Goal: Transaction & Acquisition: Obtain resource

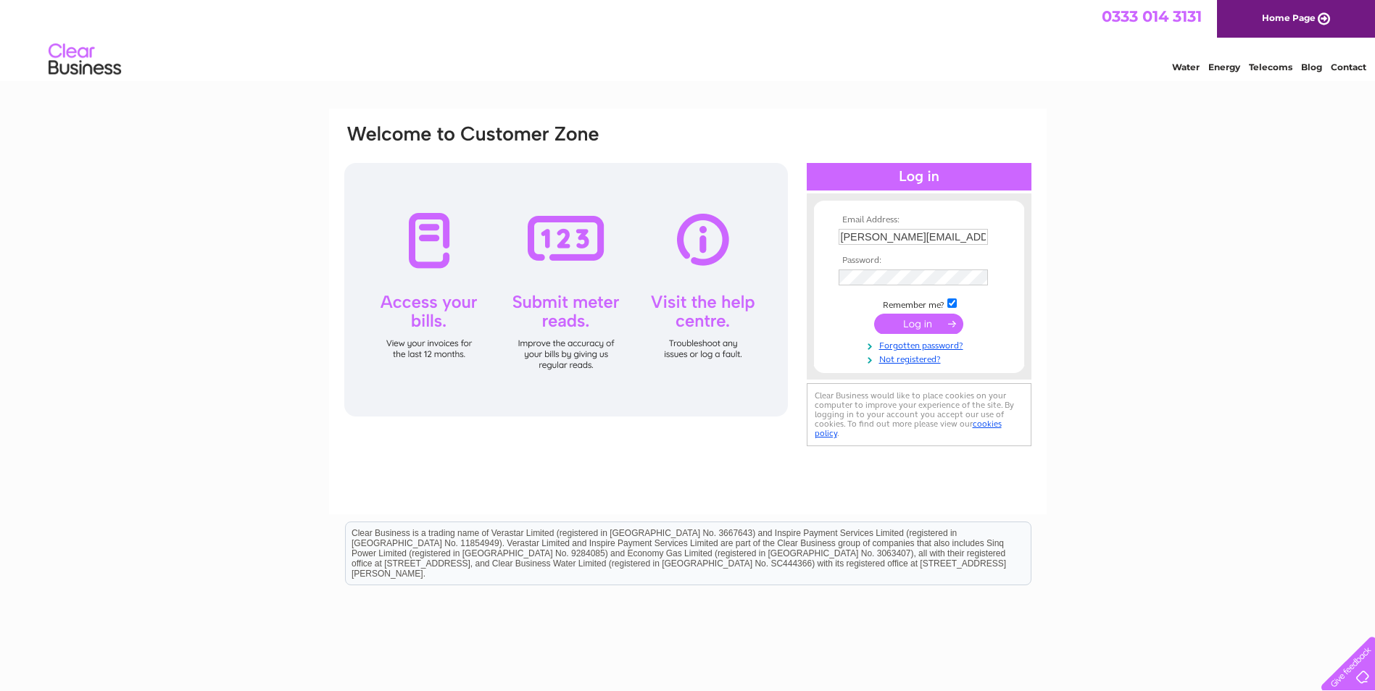
click at [928, 256] on th "Password:" at bounding box center [919, 261] width 168 height 10
click at [922, 244] on input "[PERSON_NAME][EMAIL_ADDRESS][PERSON_NAME][DOMAIN_NAME]" at bounding box center [913, 237] width 151 height 17
type input "[EMAIL_ADDRESS][DOMAIN_NAME]"
click at [1049, 293] on div "Email Address: accountspayable@rembrandtimber.com Password:" at bounding box center [687, 436] width 1375 height 654
click at [909, 324] on input "submit" at bounding box center [918, 324] width 89 height 20
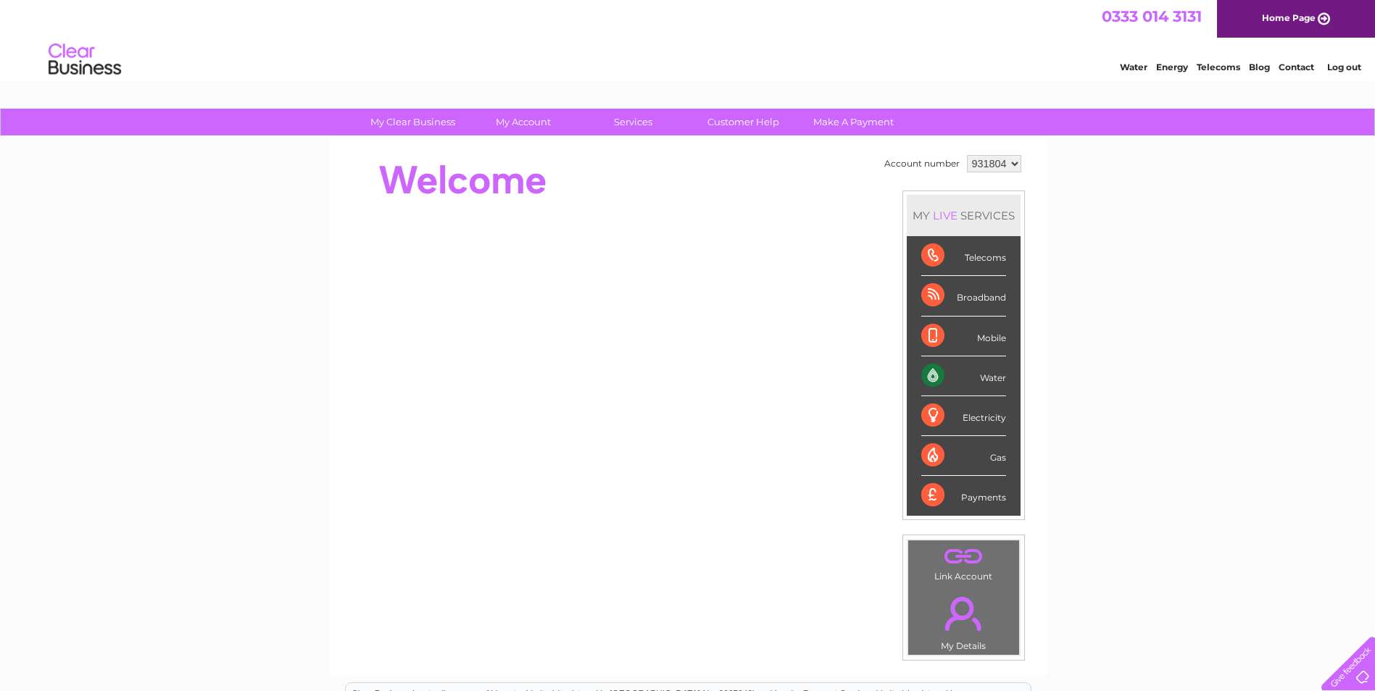
click at [967, 167] on select "931804" at bounding box center [994, 163] width 54 height 17
click at [1101, 159] on div "My Clear Business Login Details My Details My Preferences Link Account My Accou…" at bounding box center [687, 516] width 1375 height 815
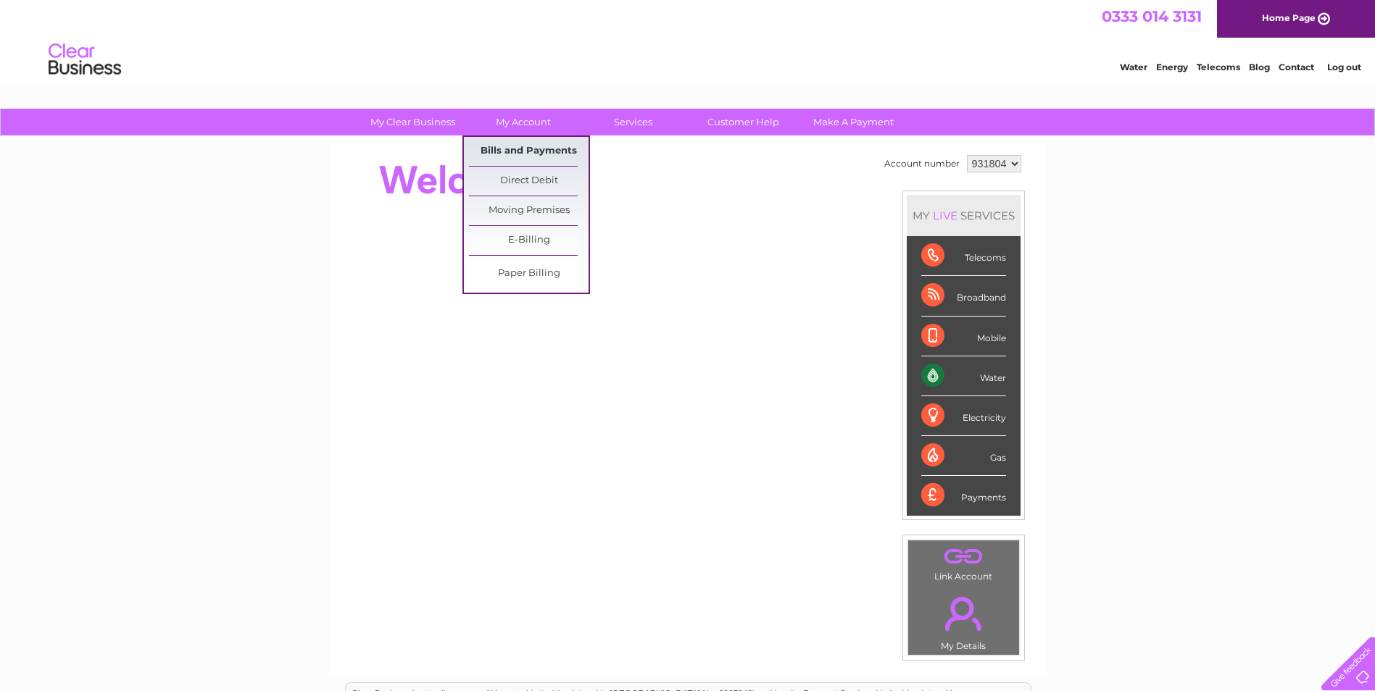
click at [533, 151] on link "Bills and Payments" at bounding box center [529, 151] width 120 height 29
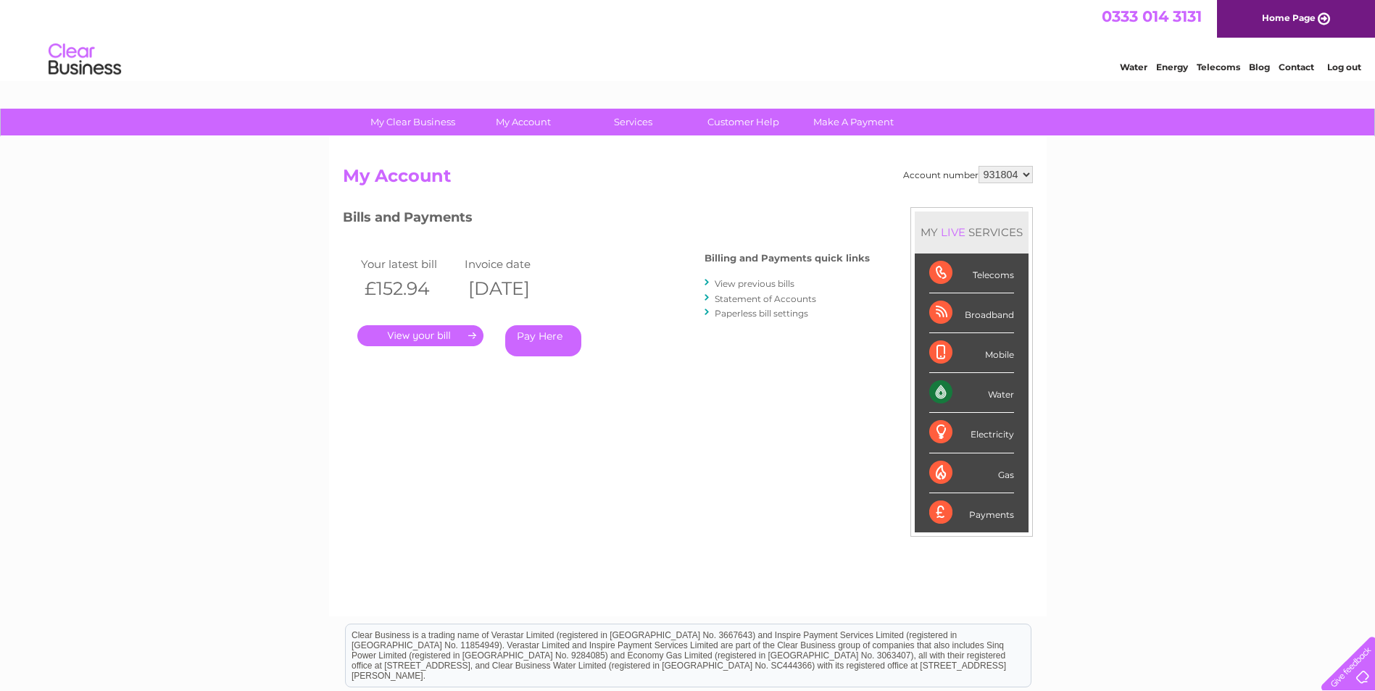
click at [430, 339] on link "." at bounding box center [420, 335] width 126 height 21
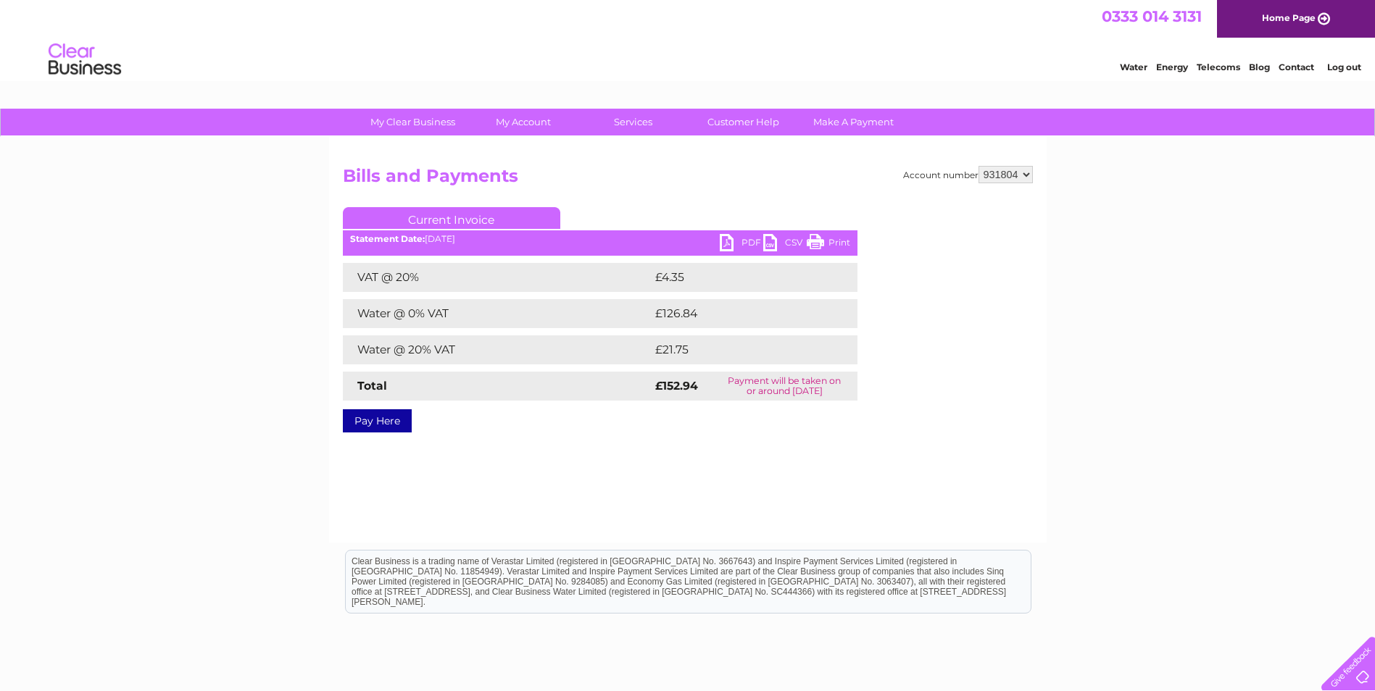
click at [718, 241] on div "Statement Date: 02/10/2025" at bounding box center [600, 239] width 515 height 10
click at [729, 240] on link "PDF" at bounding box center [741, 244] width 43 height 21
click at [1337, 67] on link "Log out" at bounding box center [1344, 67] width 34 height 11
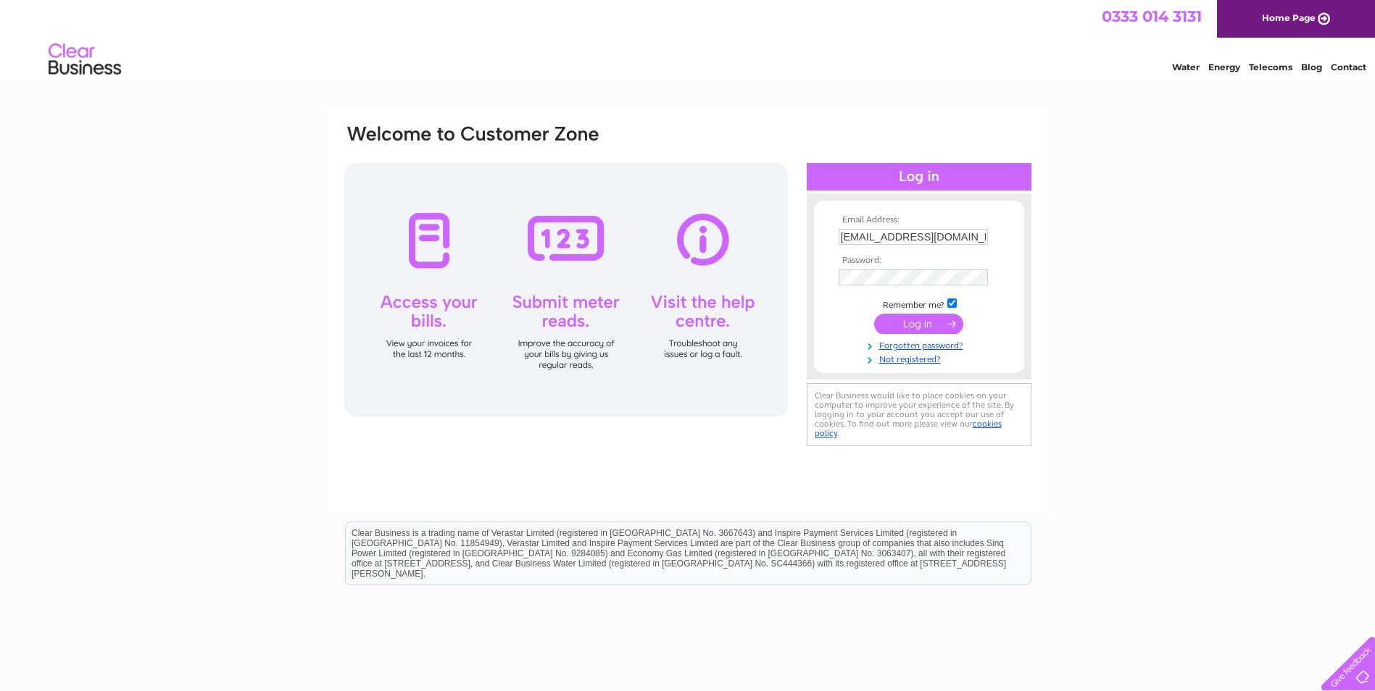
click at [969, 223] on th "Email Address:" at bounding box center [919, 220] width 168 height 10
click at [967, 235] on input "[EMAIL_ADDRESS][DOMAIN_NAME]" at bounding box center [912, 237] width 149 height 16
type input "[PERSON_NAME][EMAIL_ADDRESS][PERSON_NAME][DOMAIN_NAME]"
click at [931, 322] on input "submit" at bounding box center [918, 324] width 89 height 20
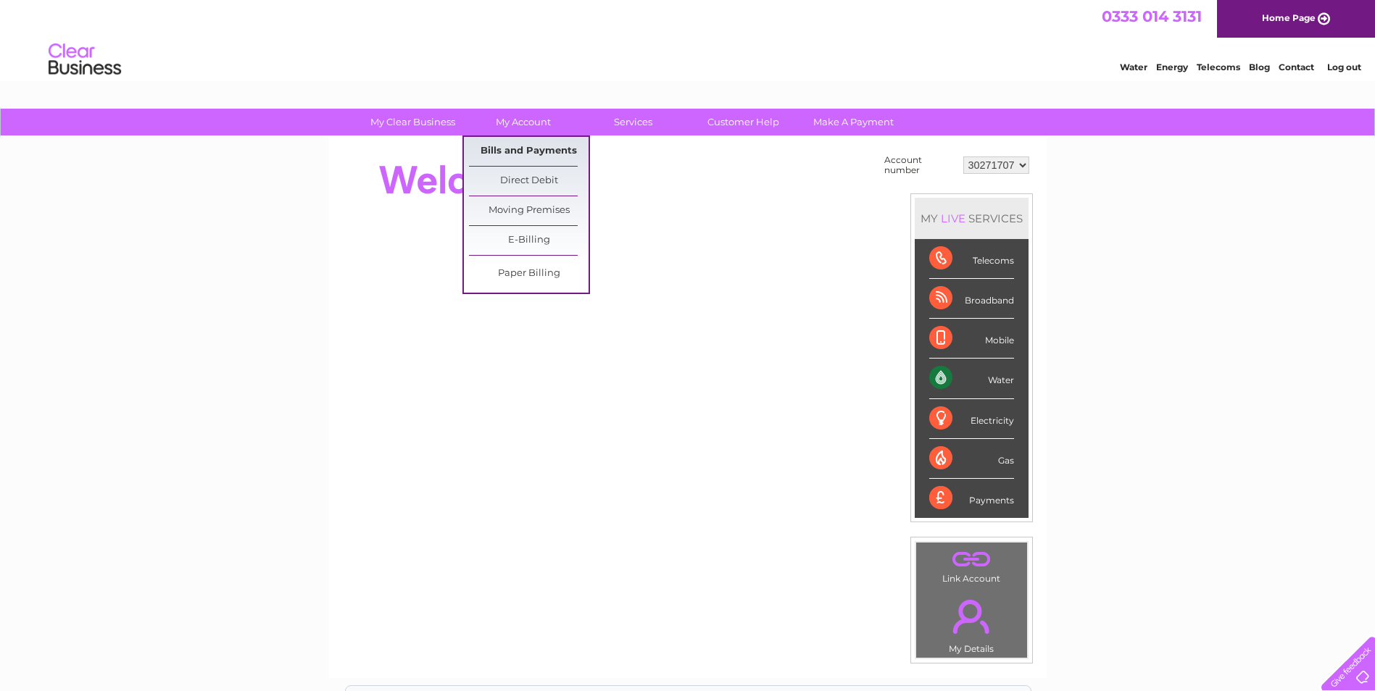
click at [528, 146] on link "Bills and Payments" at bounding box center [529, 151] width 120 height 29
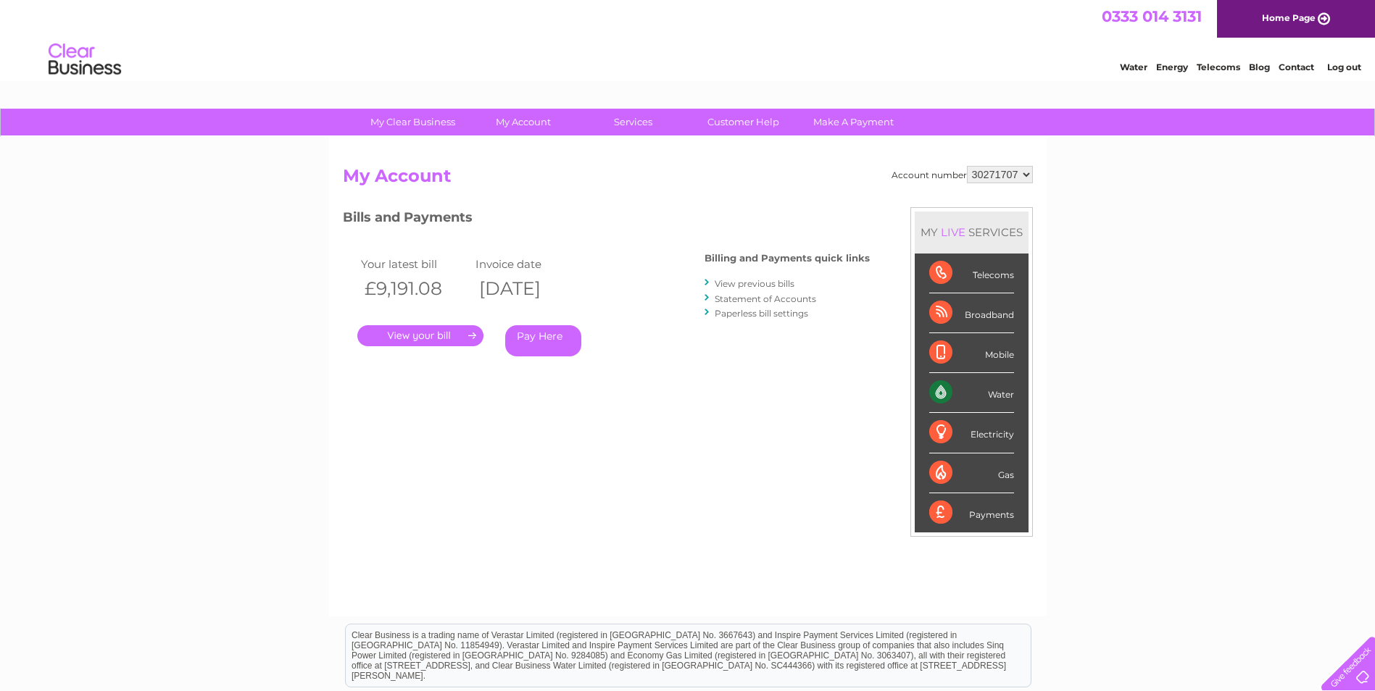
click at [439, 331] on link "." at bounding box center [420, 335] width 126 height 21
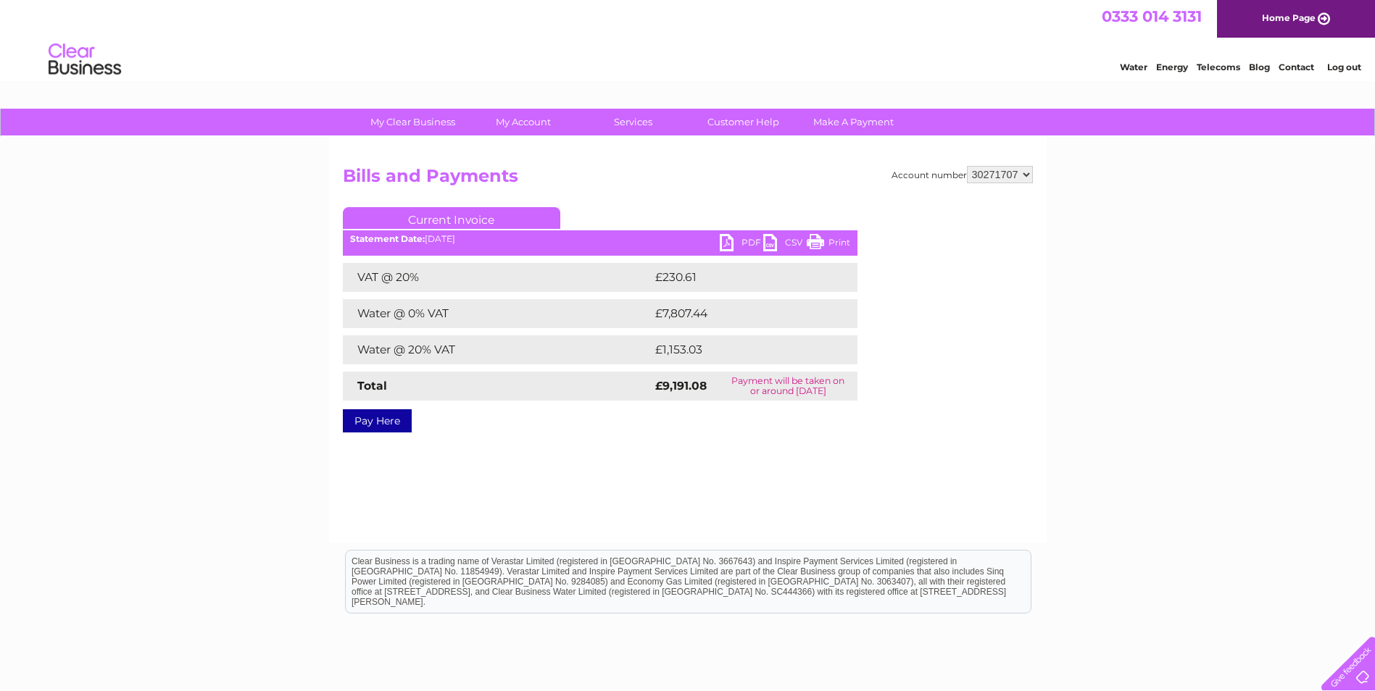
click at [739, 244] on link "PDF" at bounding box center [741, 244] width 43 height 21
